Goal: Find specific page/section: Find specific page/section

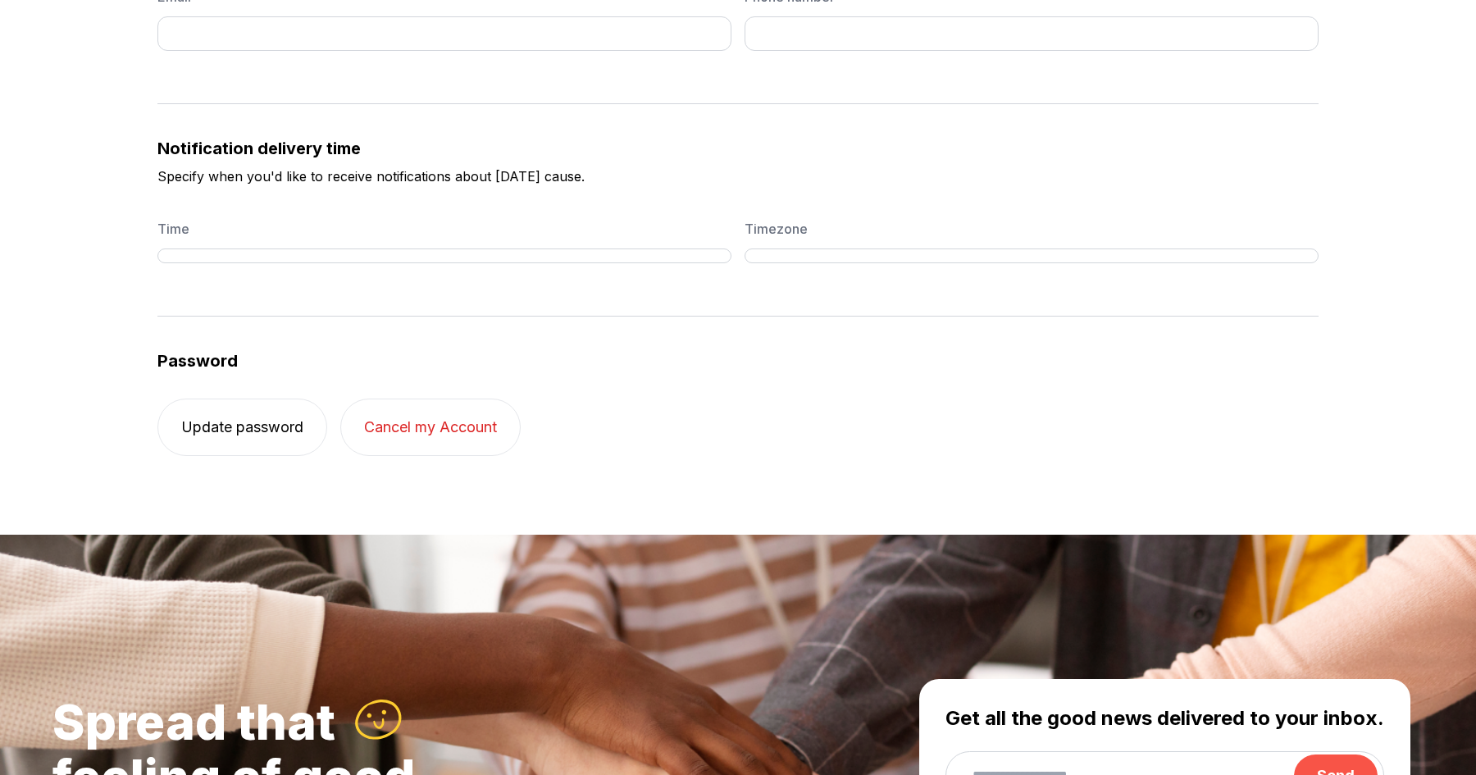
scroll to position [509, 0]
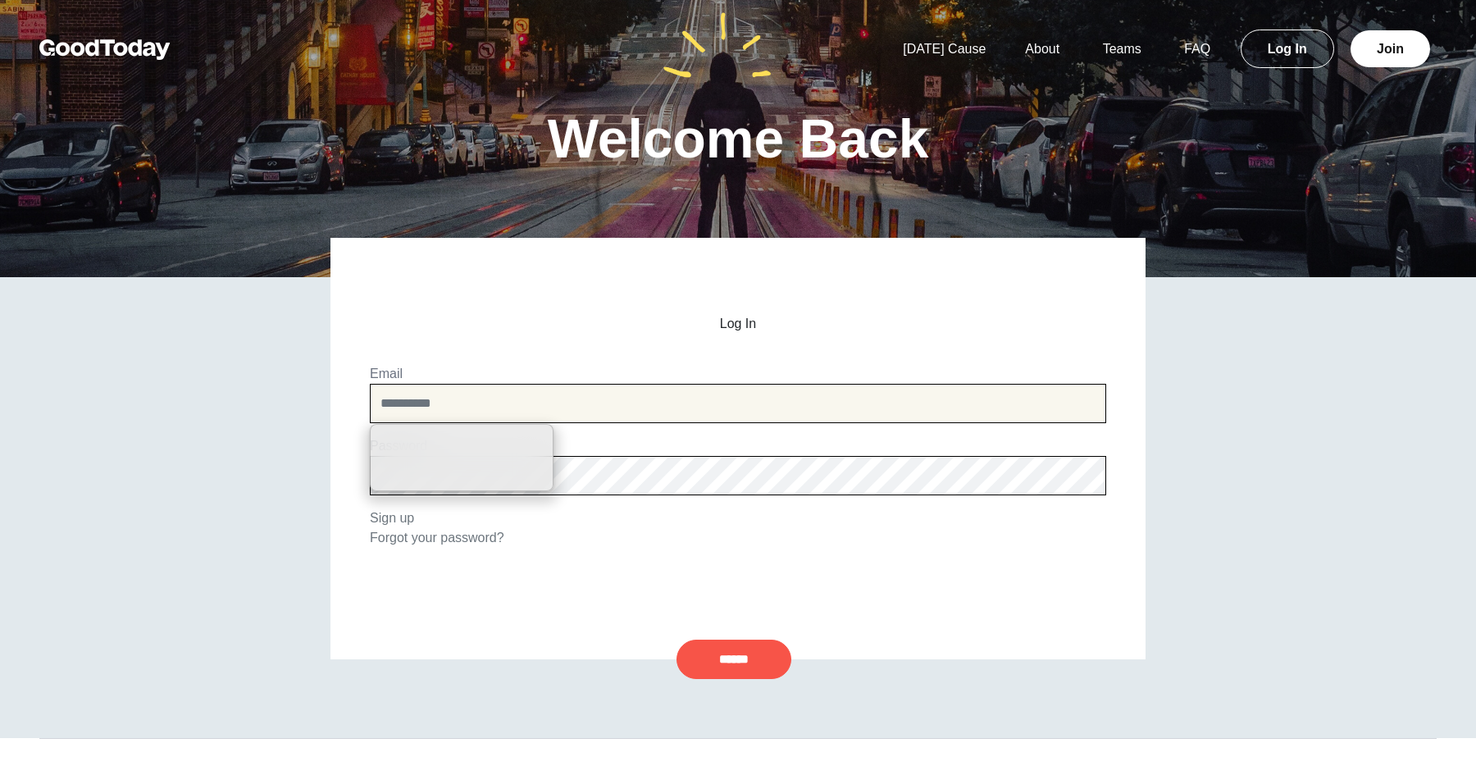
click at [777, 406] on input "email" at bounding box center [738, 403] width 736 height 39
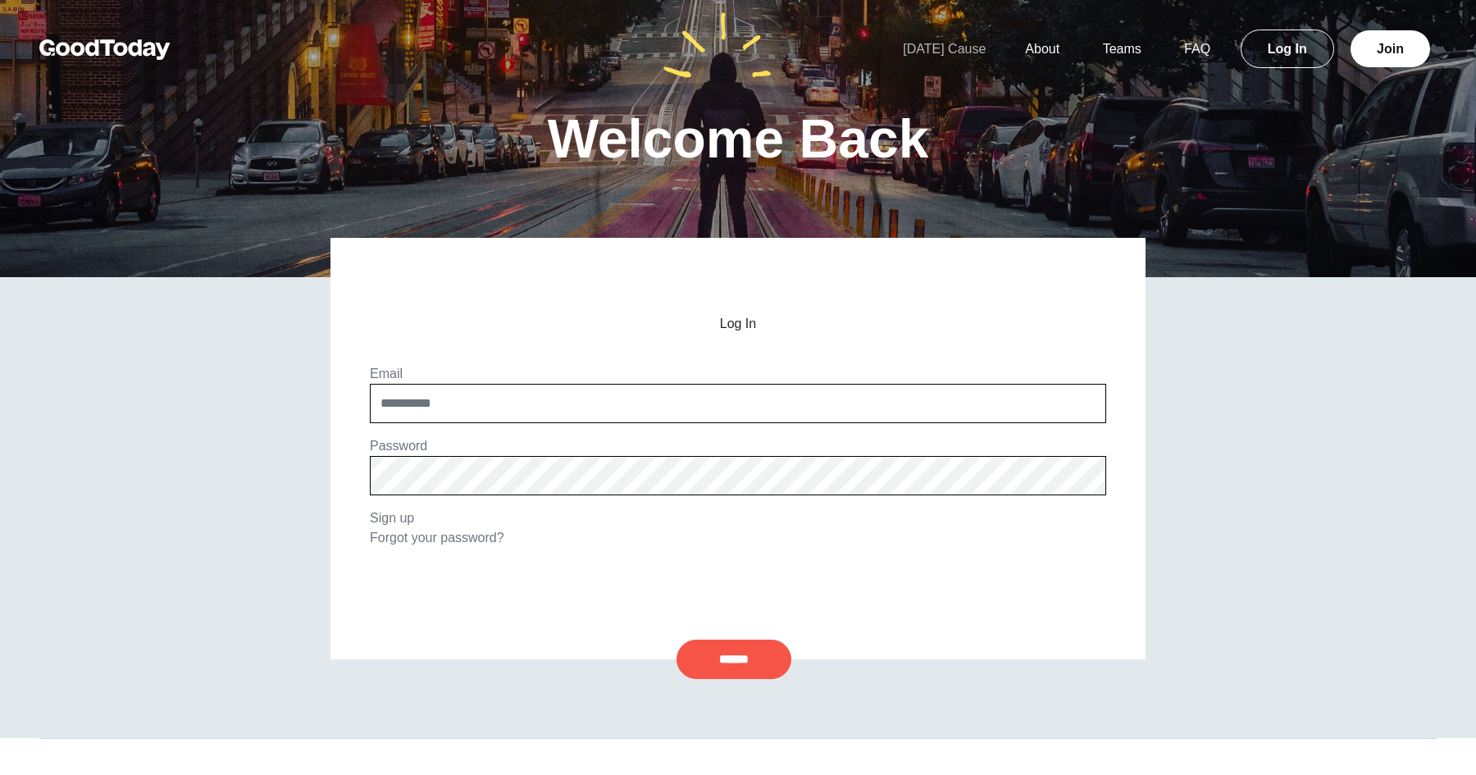
click at [959, 52] on link "[DATE] Cause" at bounding box center [944, 49] width 122 height 14
